Goal: Task Accomplishment & Management: Manage account settings

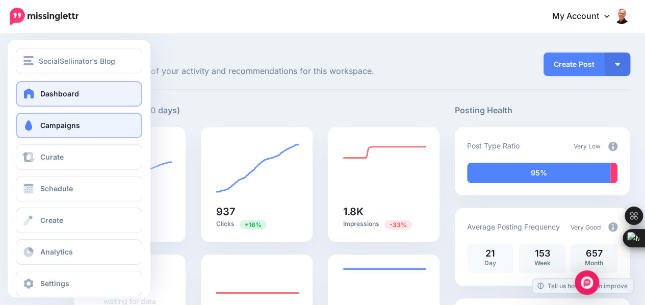
click at [62, 126] on span "Campaigns" at bounding box center [60, 125] width 40 height 9
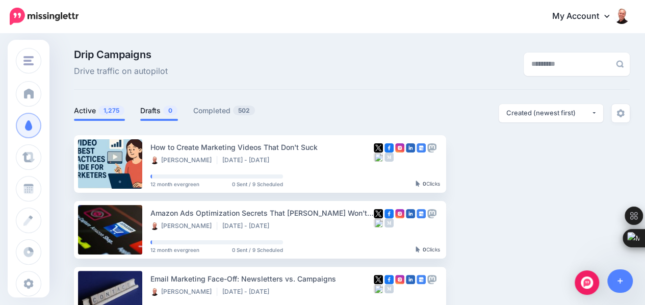
click at [150, 112] on link "Drafts 0" at bounding box center [159, 110] width 38 height 12
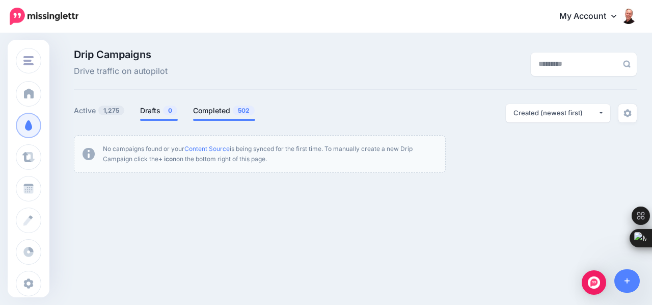
click at [209, 104] on link "Completed 502" at bounding box center [224, 110] width 62 height 12
